Goal: Transaction & Acquisition: Purchase product/service

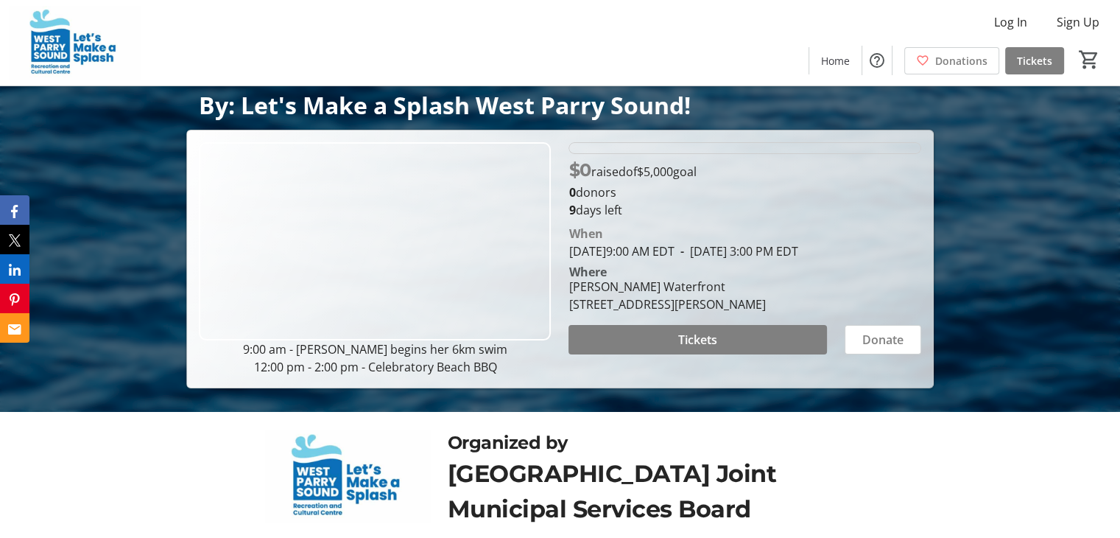
scroll to position [134, 0]
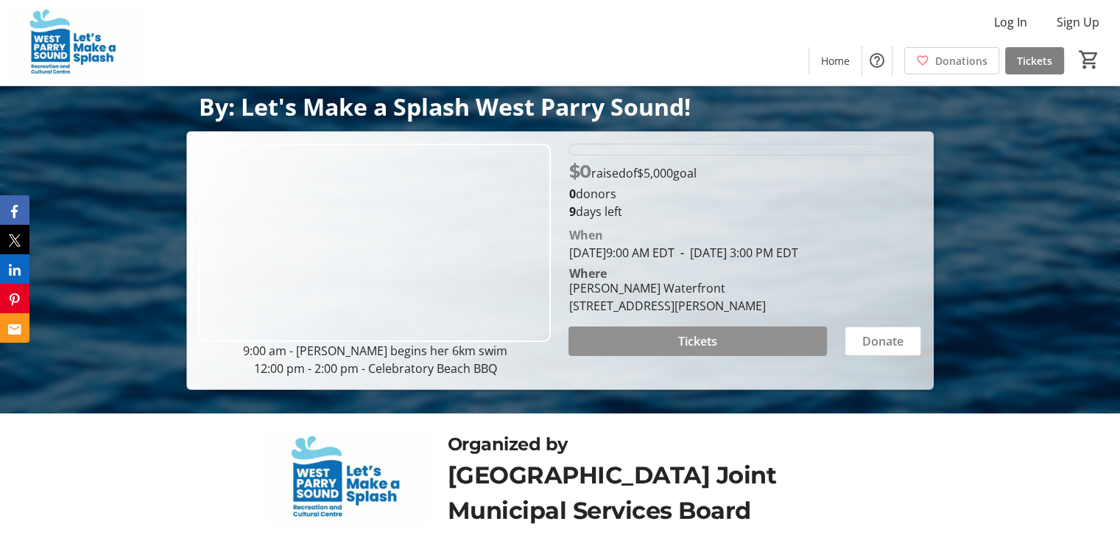
click at [695, 332] on span "Tickets" at bounding box center [697, 341] width 39 height 18
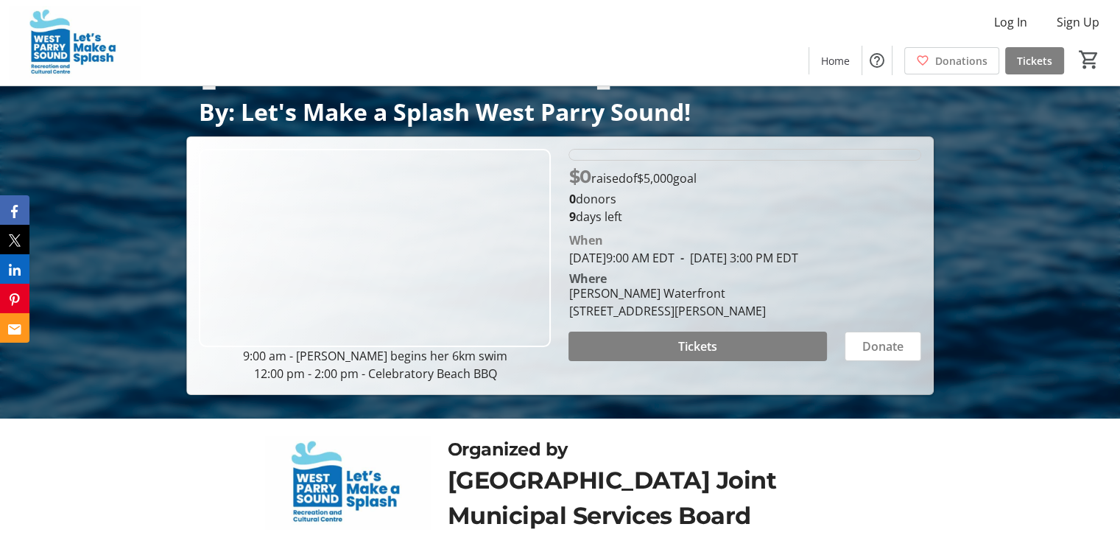
scroll to position [134, 0]
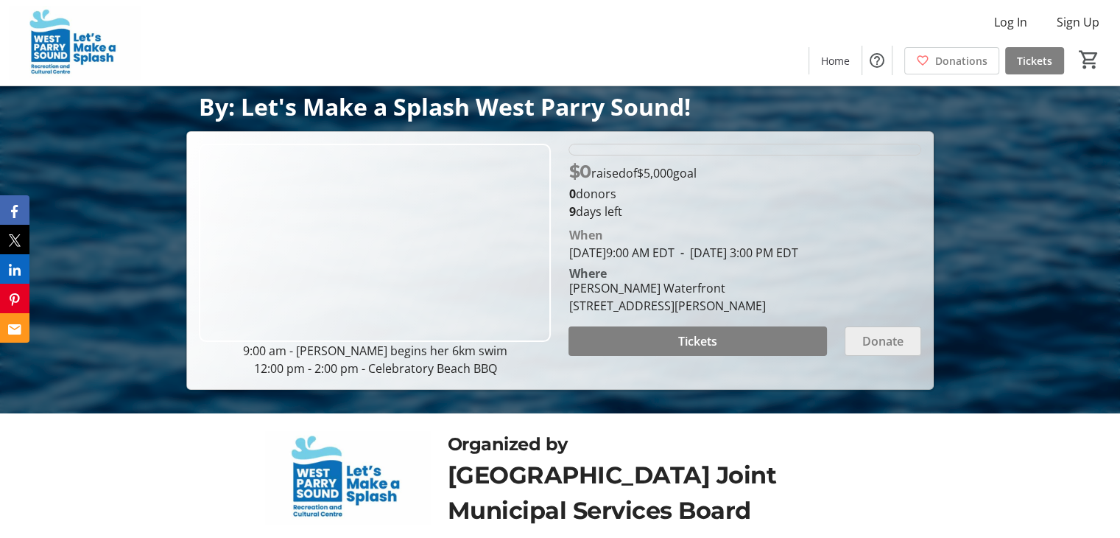
click at [880, 334] on span "Donate" at bounding box center [882, 341] width 41 height 18
